Goal: Complete application form

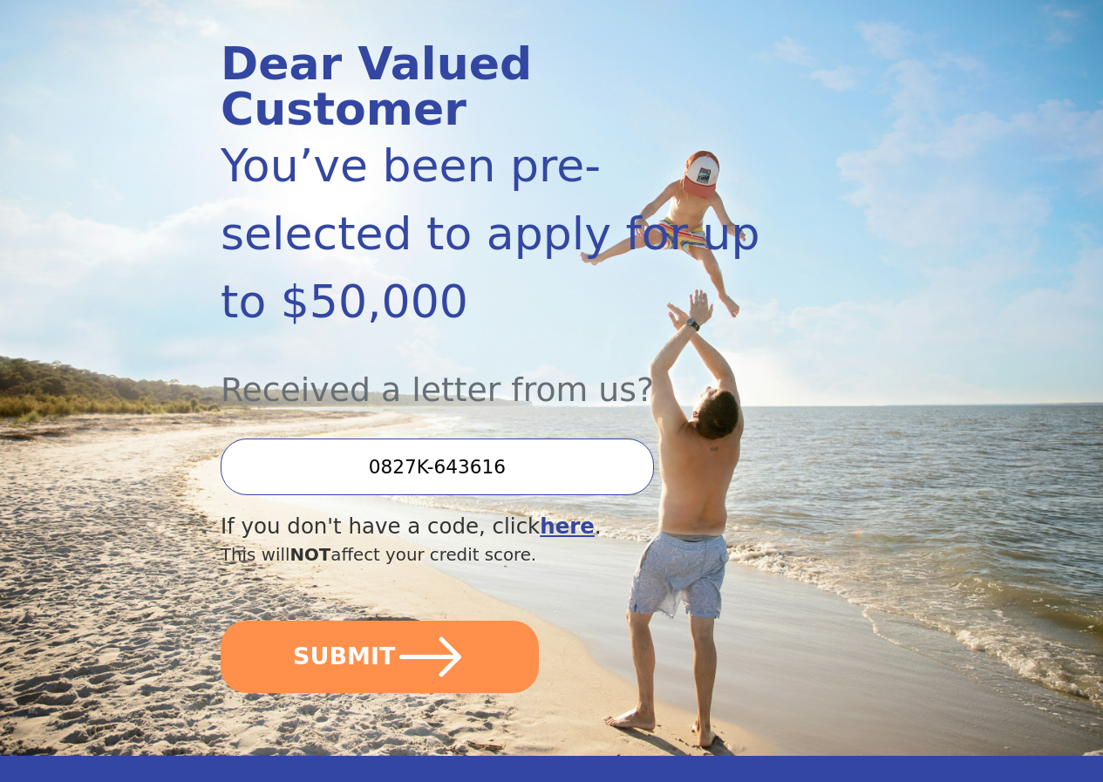
scroll to position [262, 0]
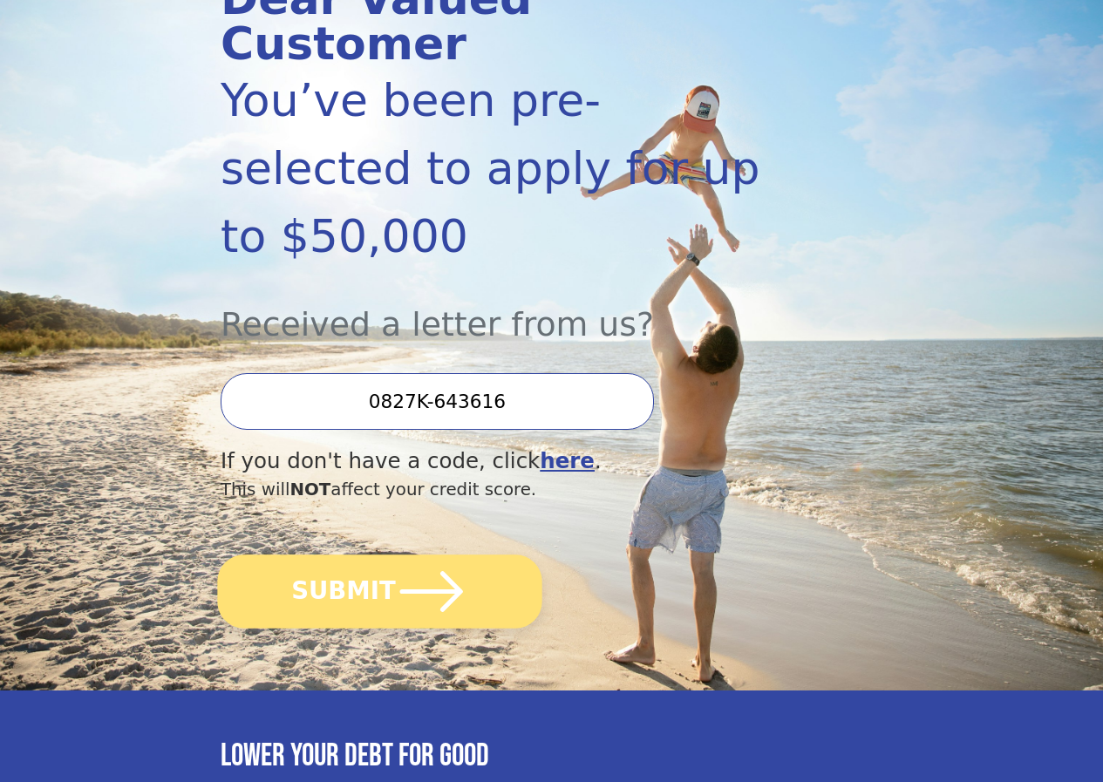
click at [446, 628] on icon "submit" at bounding box center [432, 591] width 72 height 72
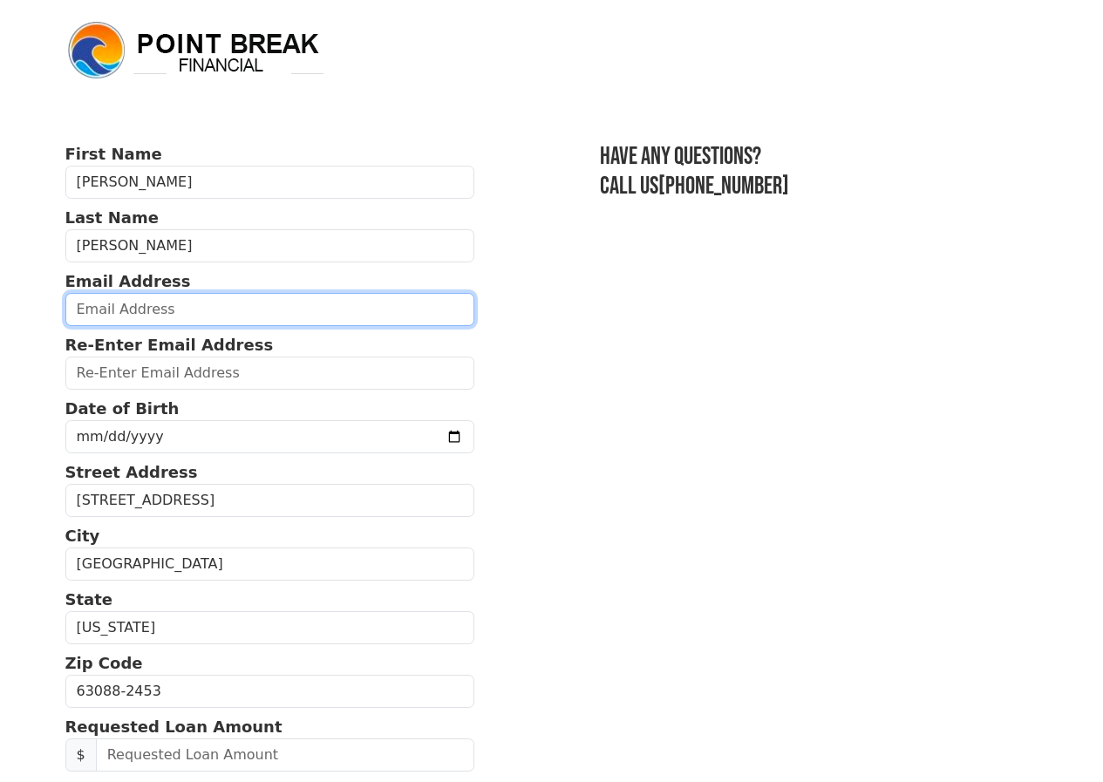
click at [193, 323] on input "email" at bounding box center [270, 309] width 410 height 33
type input "nbs8bd32@gmail.com"
type input "(215) 920-2073"
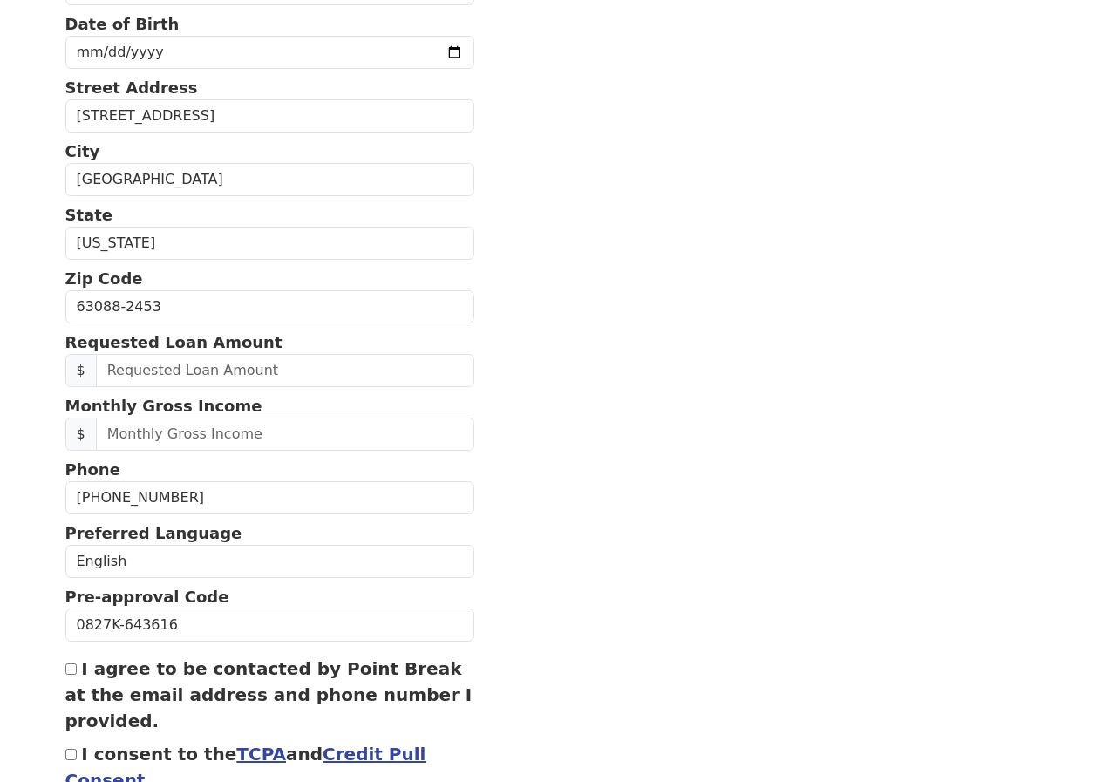
scroll to position [261, 0]
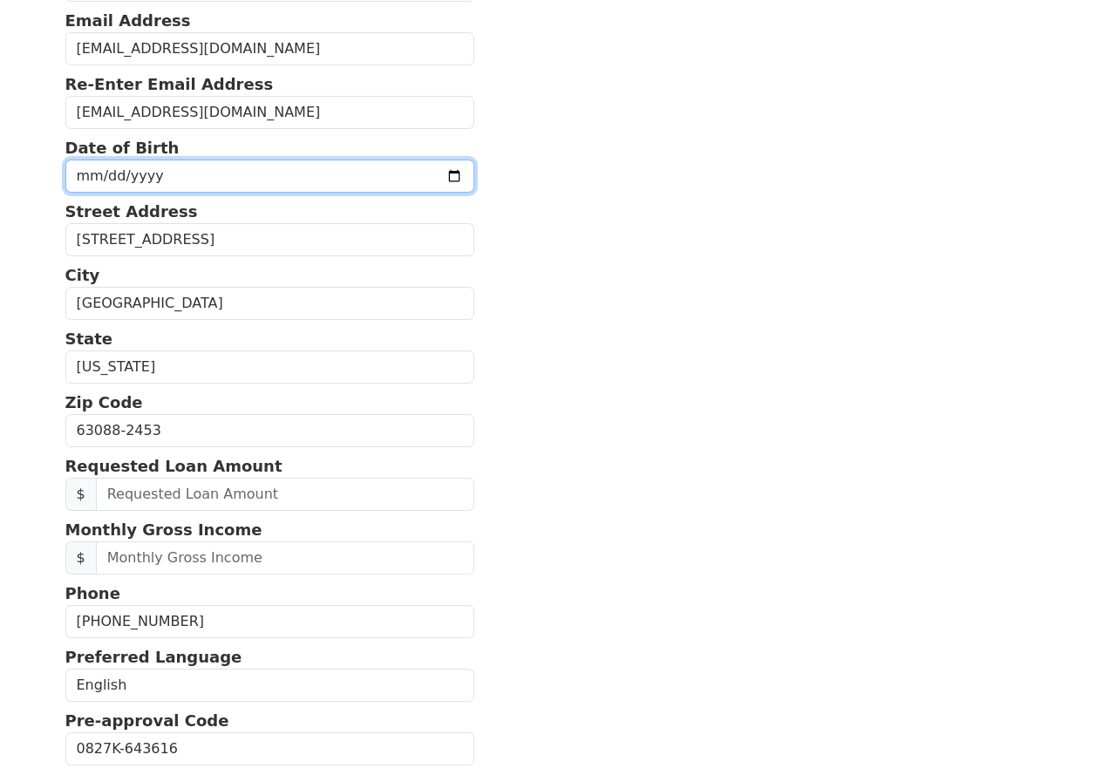
click at [169, 191] on input "date" at bounding box center [270, 176] width 410 height 33
type input "0018-07-21"
type input "0982-07-21"
type input "1982-07-21"
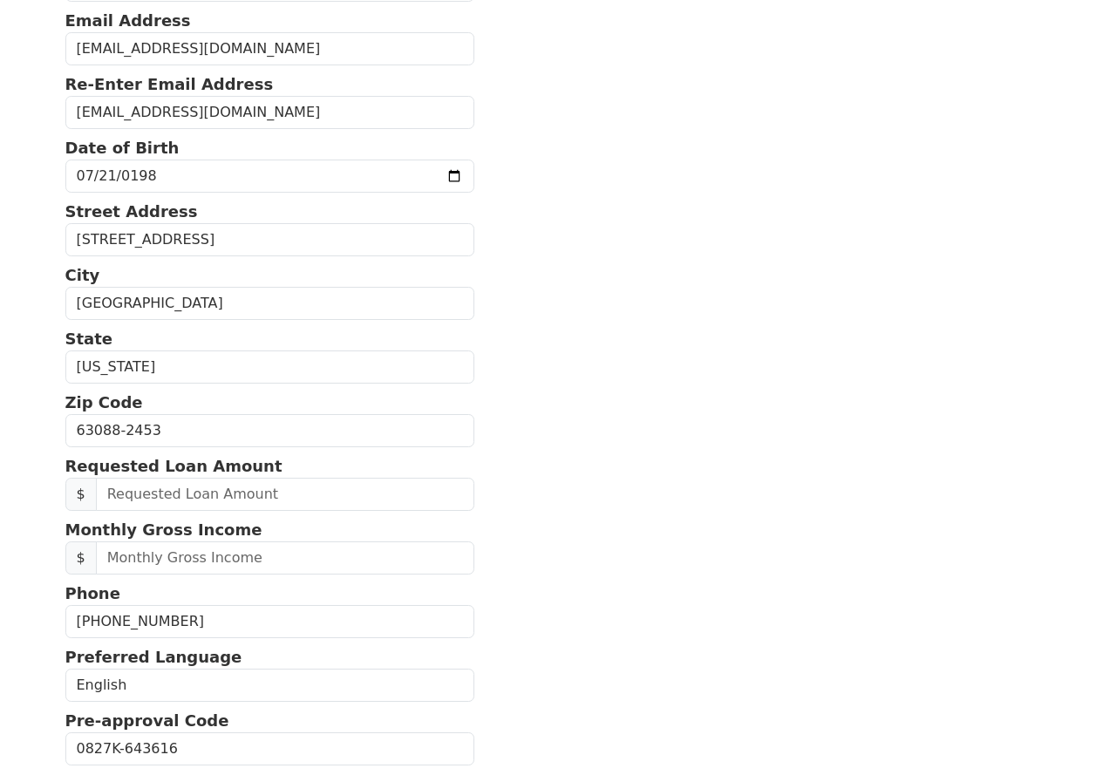
click at [573, 252] on section "First Name Nathaniel Last Name Schaefer Email Address nbs8bd32@gmail.com Re-Ent…" at bounding box center [551, 431] width 973 height 1100
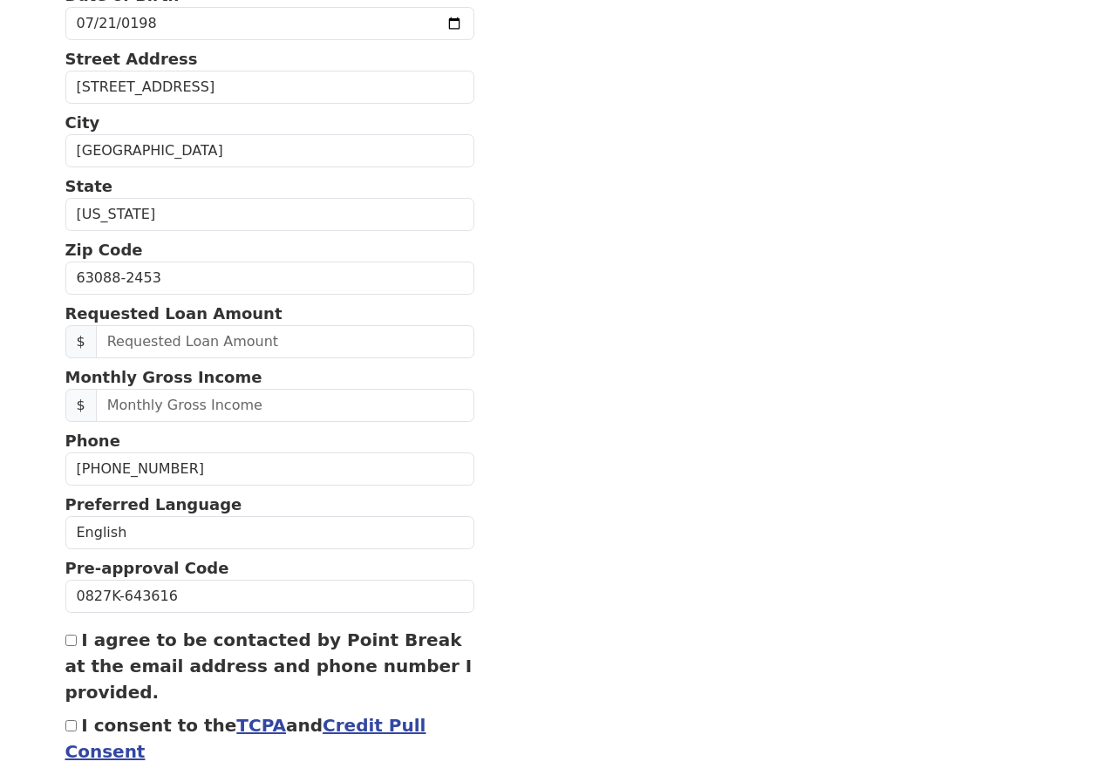
scroll to position [435, 0]
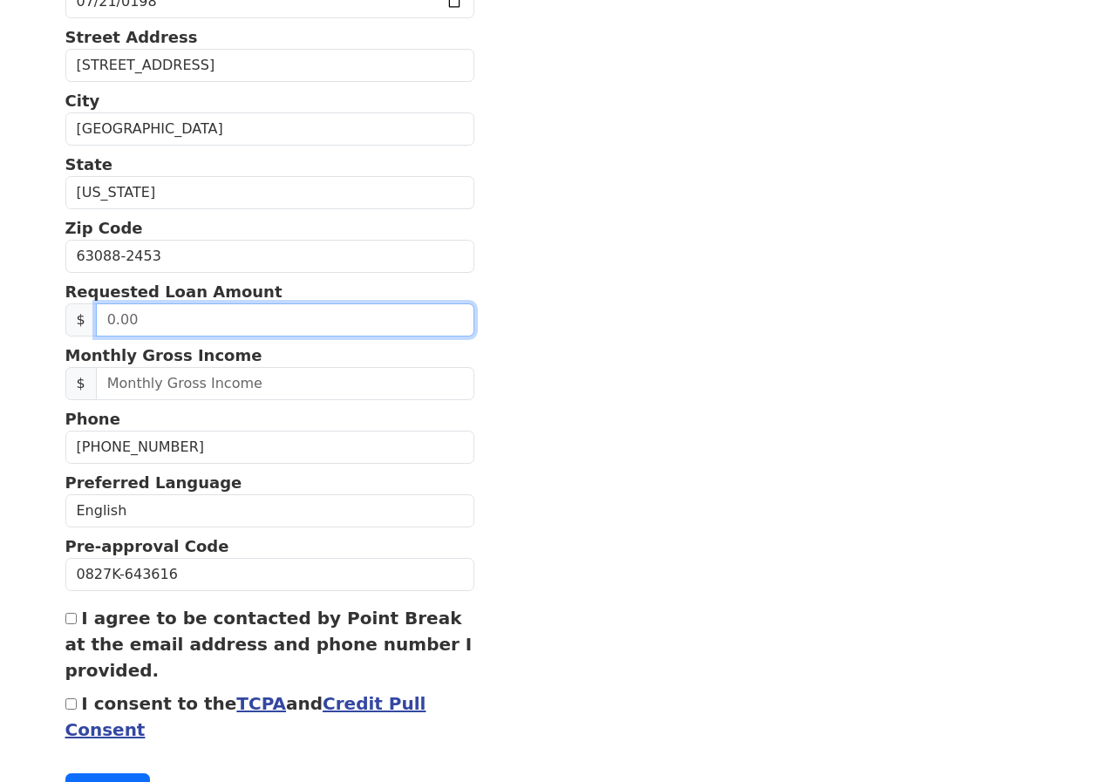
click at [254, 337] on input "text" at bounding box center [285, 319] width 378 height 33
type input "10,000.00"
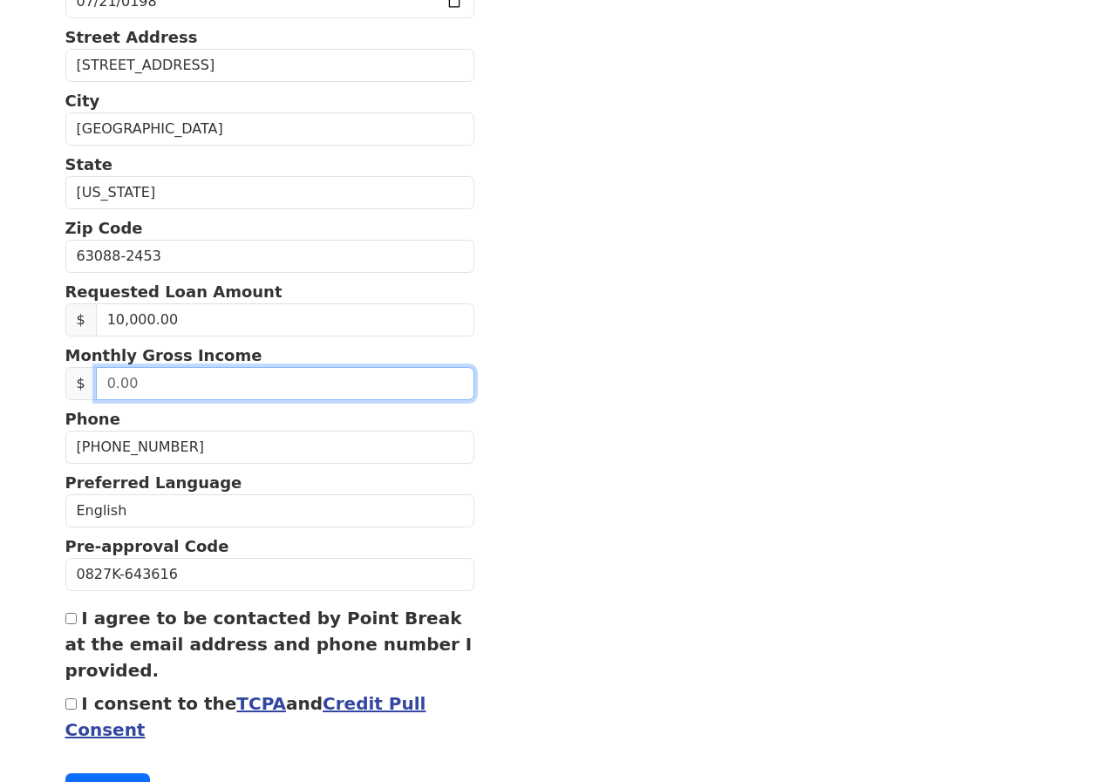
click at [175, 400] on input "text" at bounding box center [285, 383] width 378 height 33
type input "7,500.00"
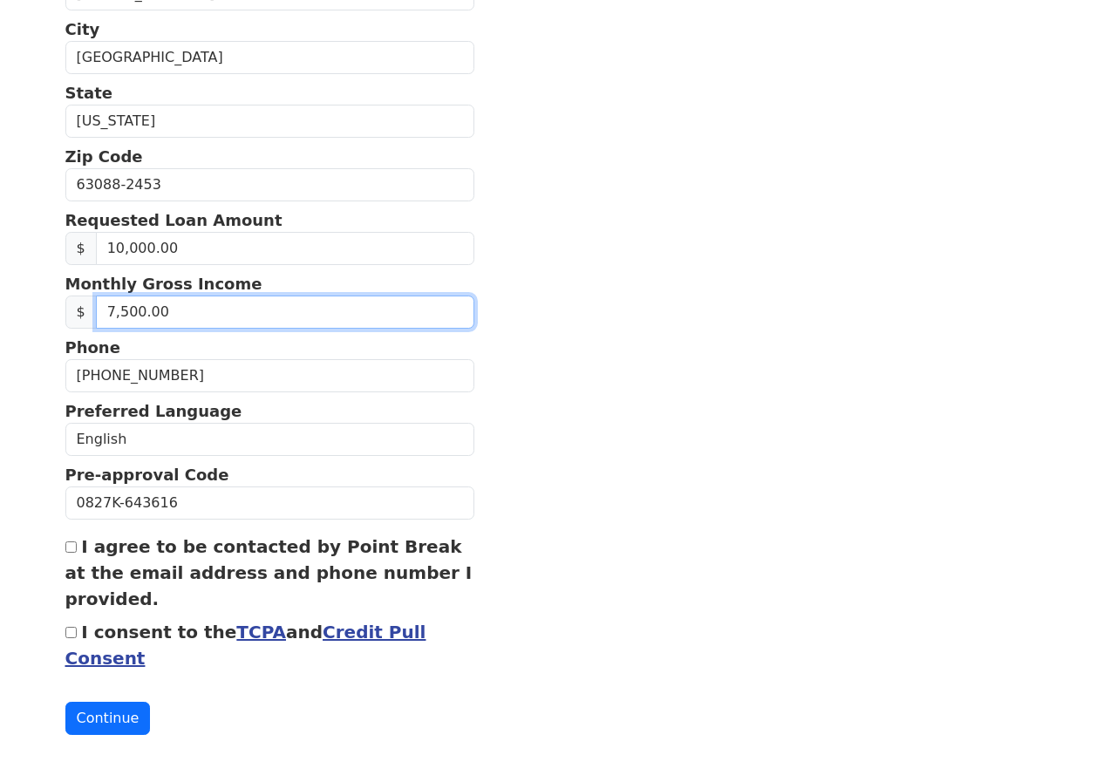
scroll to position [551, 0]
click at [78, 544] on div "I agree to be contacted by Point Break at the email address and phone number I …" at bounding box center [270, 573] width 410 height 78
click at [70, 541] on input "I agree to be contacted by Point Break at the email address and phone number I …" at bounding box center [70, 546] width 11 height 11
checkbox input "true"
click at [72, 627] on input "I consent to the TCPA and Credit Pull Consent" at bounding box center [70, 632] width 11 height 11
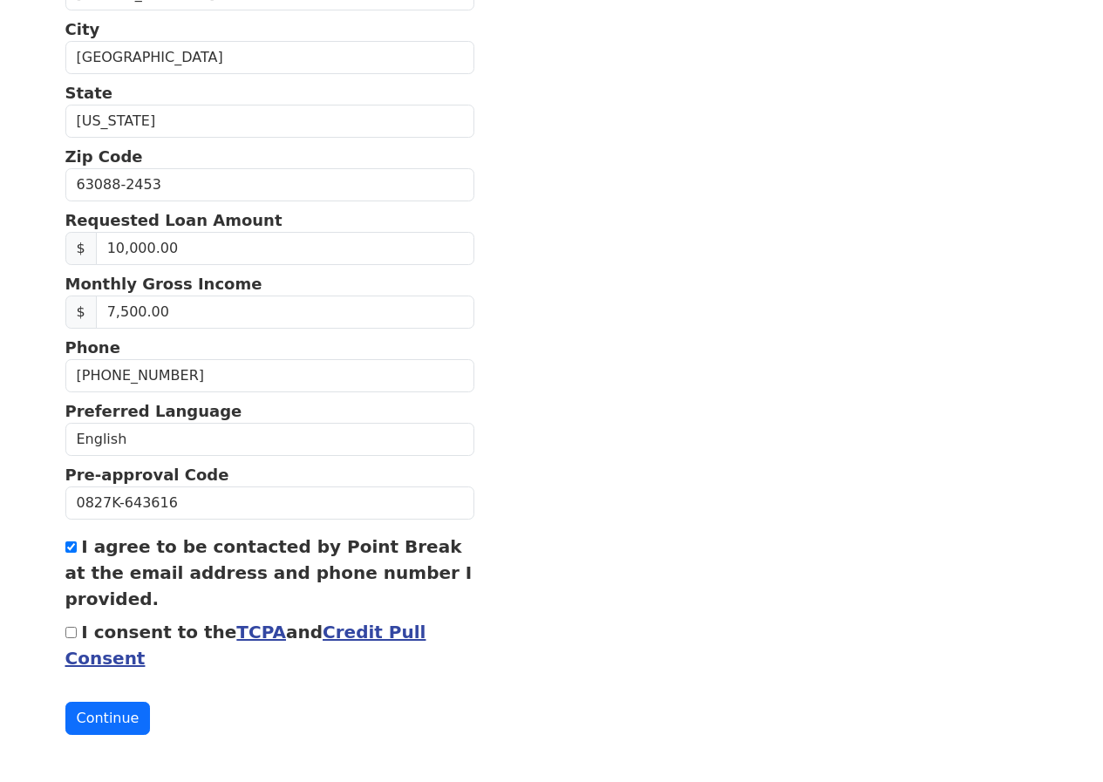
checkbox input "true"
click at [98, 709] on button "Continue" at bounding box center [107, 718] width 85 height 33
